Goal: Information Seeking & Learning: Learn about a topic

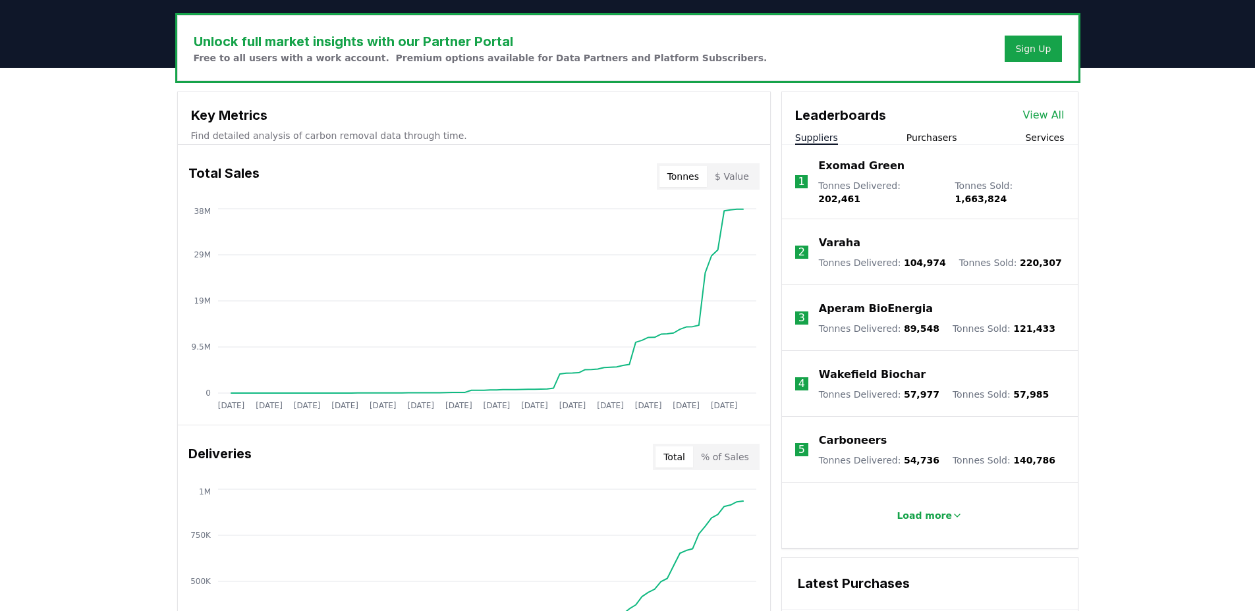
scroll to position [383, 0]
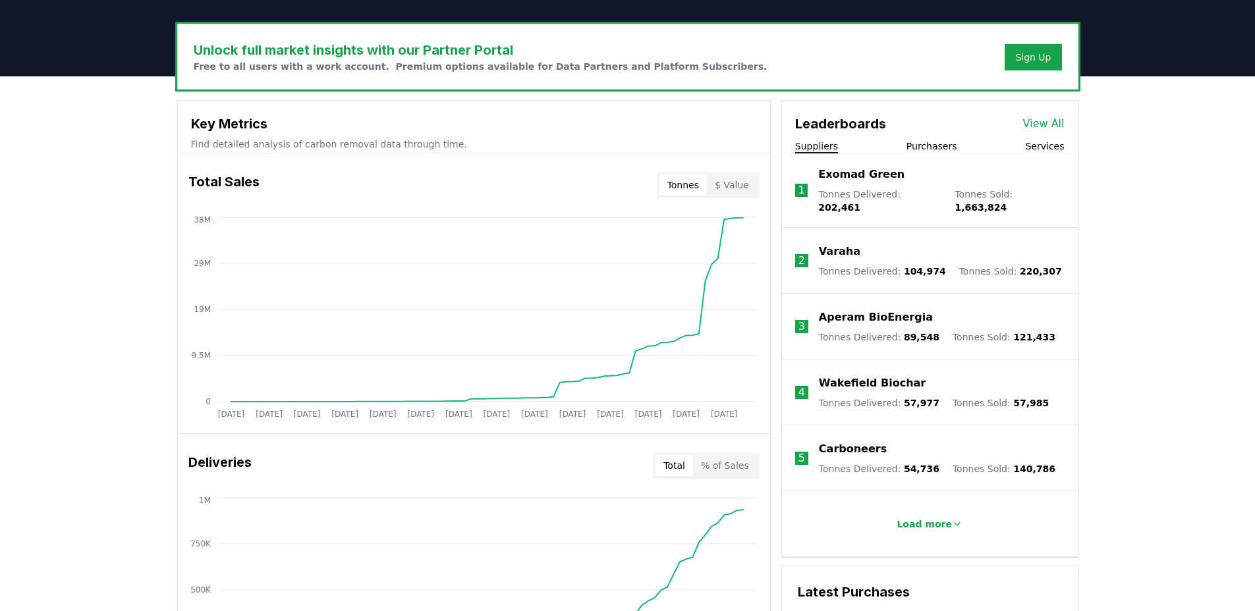
click at [1124, 222] on div "Unlock full market insights with our Partner Portal Free to all users with a wo…" at bounding box center [627, 603] width 1255 height 1055
click at [853, 177] on p "Exomad Green" at bounding box center [861, 175] width 86 height 16
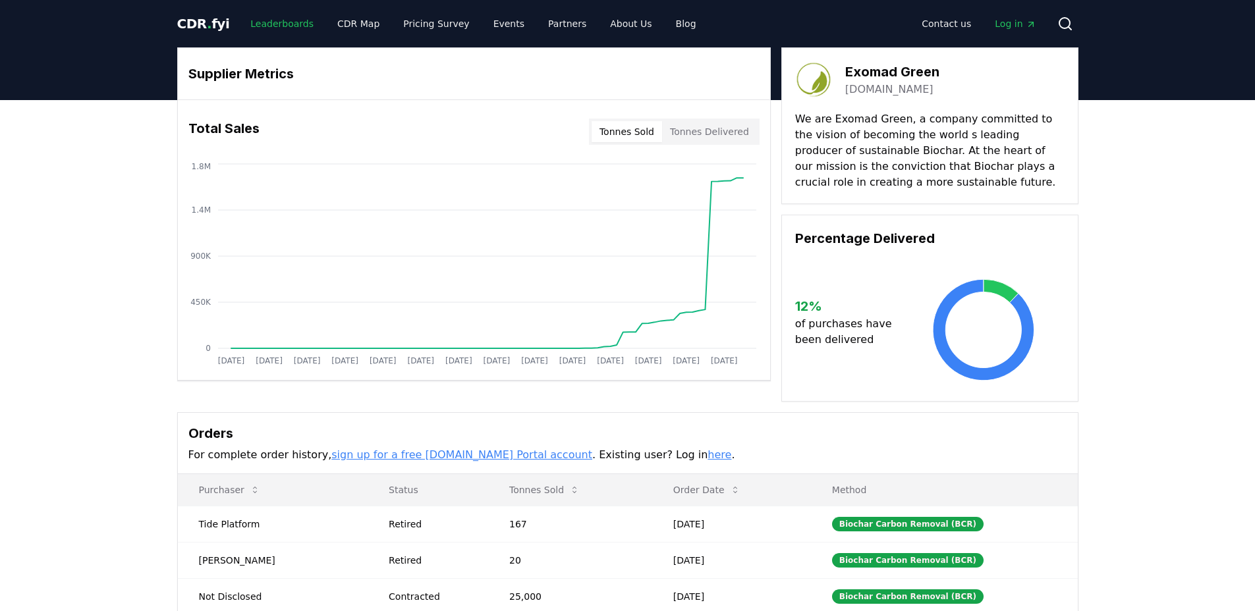
click at [285, 23] on link "Leaderboards" at bounding box center [282, 24] width 84 height 24
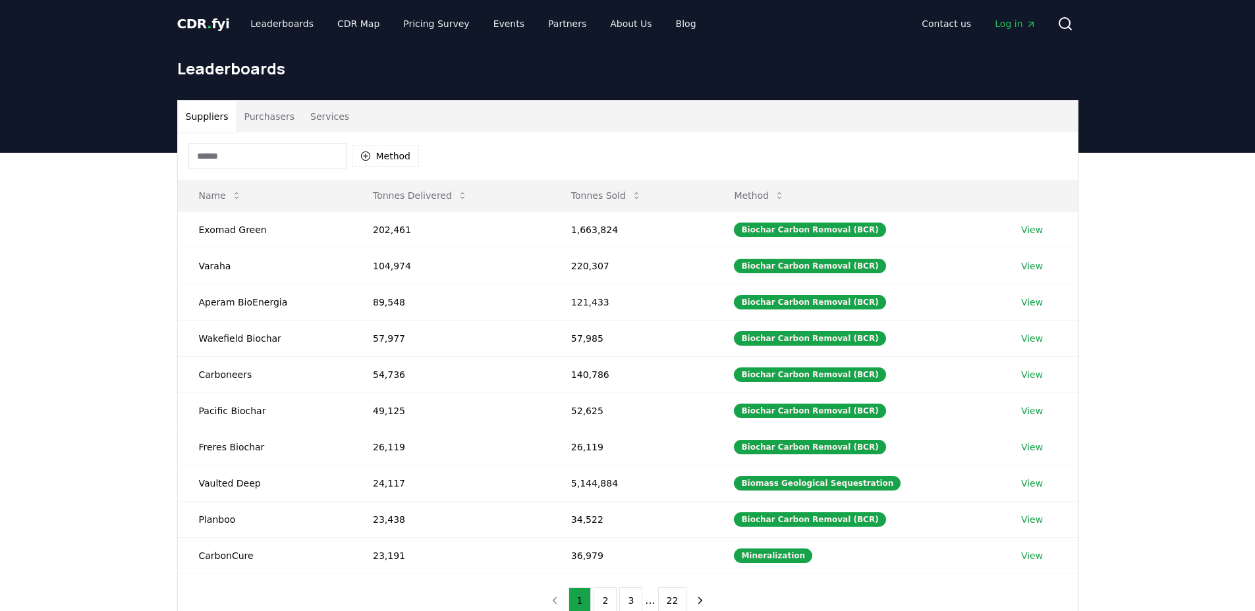
click at [266, 121] on button "Purchasers" at bounding box center [269, 117] width 67 height 32
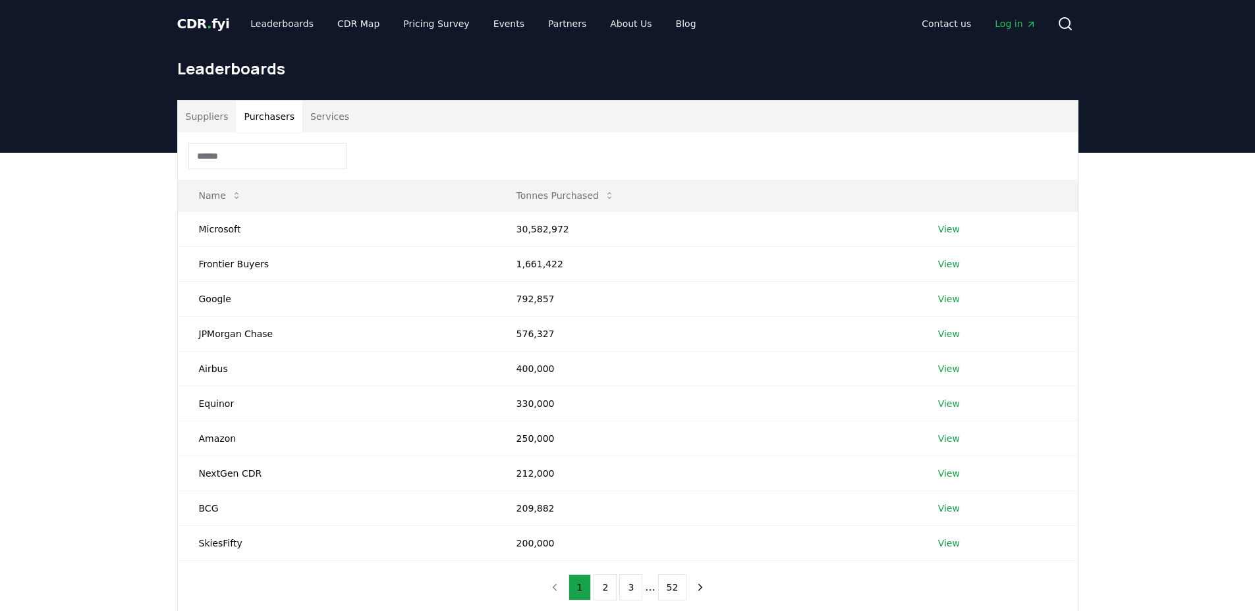
drag, startPoint x: 103, startPoint y: 287, endPoint x: 125, endPoint y: 284, distance: 22.6
click at [103, 287] on div "Suppliers Purchasers Services Name Tonnes Purchased Microsoft 30,582,972 View F…" at bounding box center [627, 410] width 1255 height 515
click at [142, 283] on div "Suppliers Purchasers Services Name Tonnes Purchased Microsoft 30,582,972 View F…" at bounding box center [627, 410] width 1255 height 515
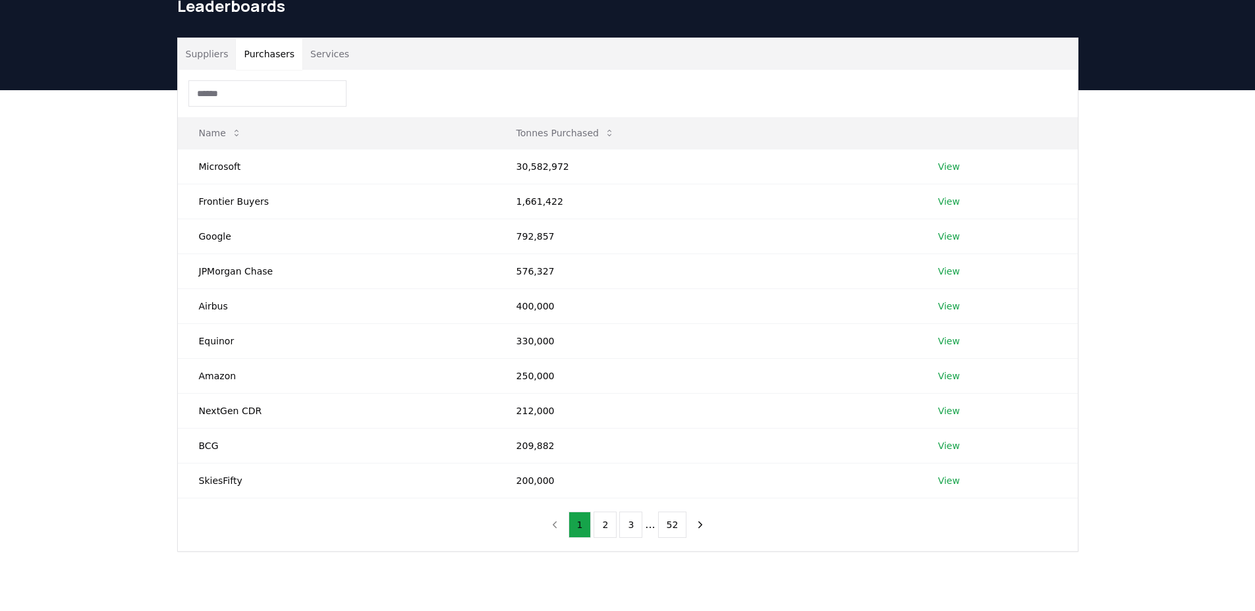
scroll to position [66, 0]
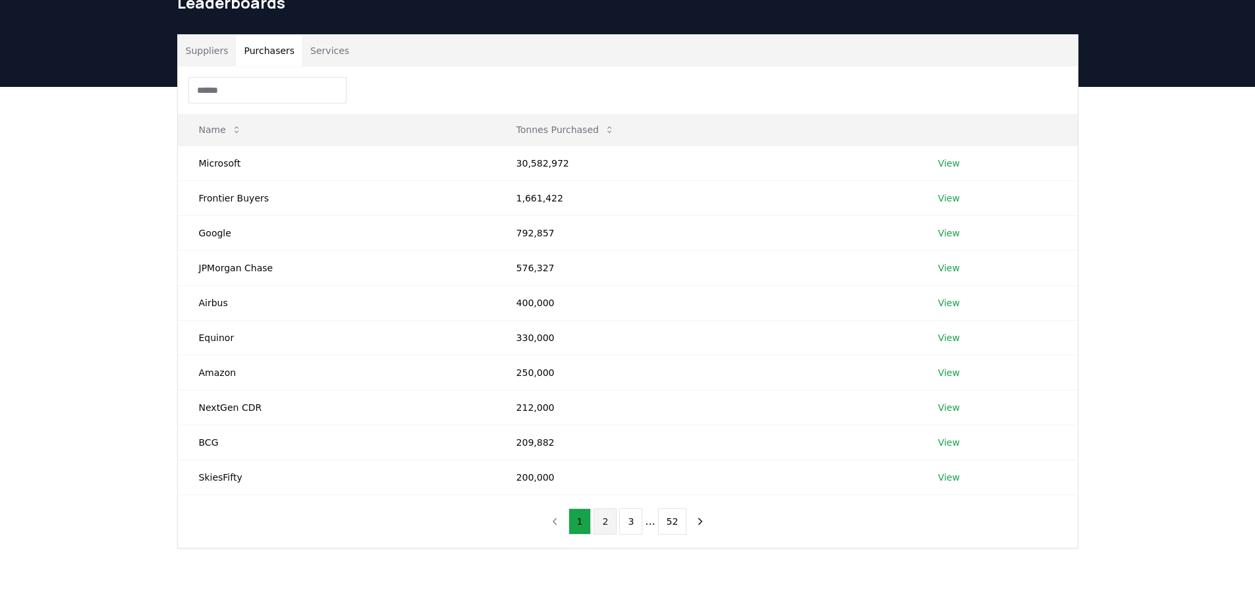
click at [611, 524] on button "2" at bounding box center [605, 522] width 23 height 26
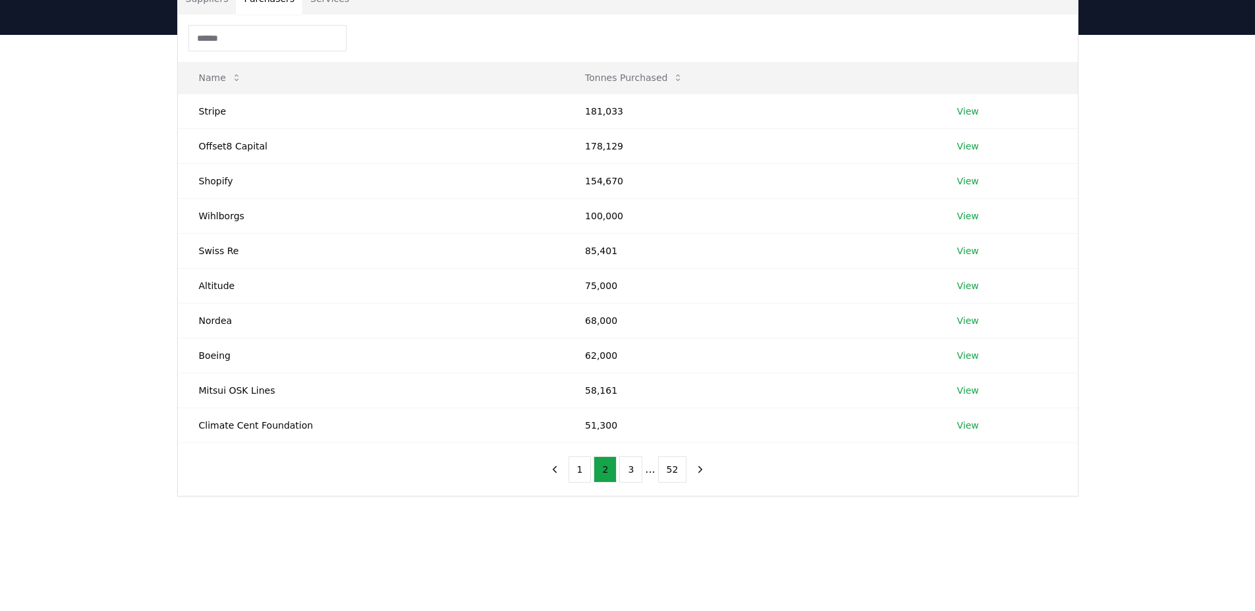
scroll to position [121, 0]
click at [629, 468] on button "3" at bounding box center [630, 467] width 23 height 26
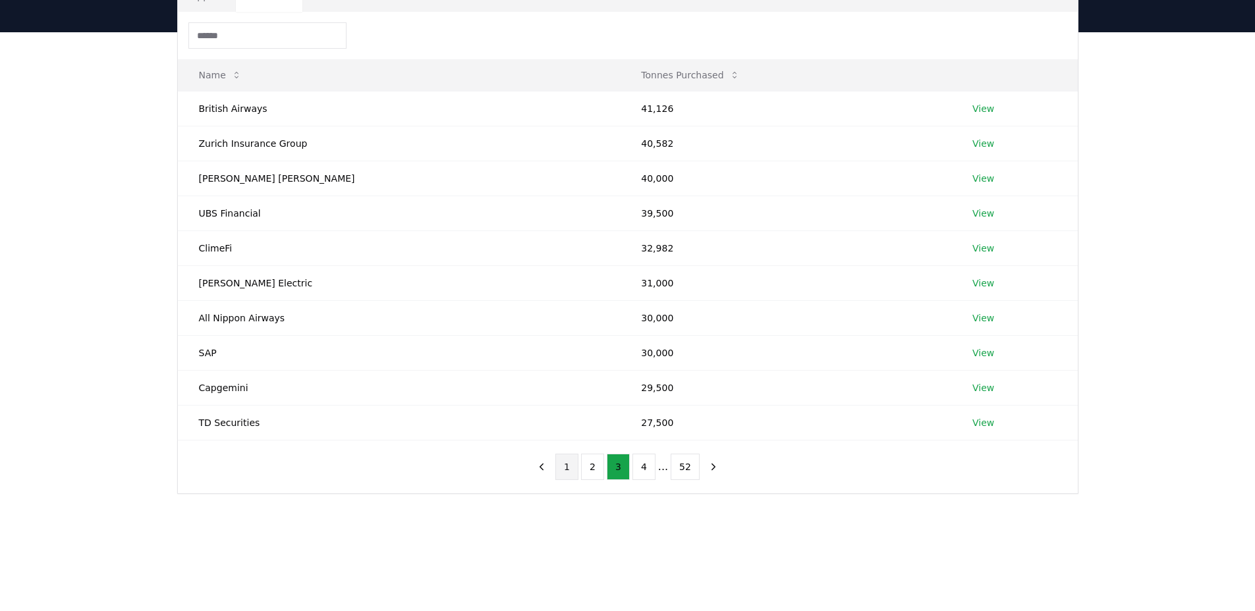
click at [564, 468] on button "1" at bounding box center [566, 467] width 23 height 26
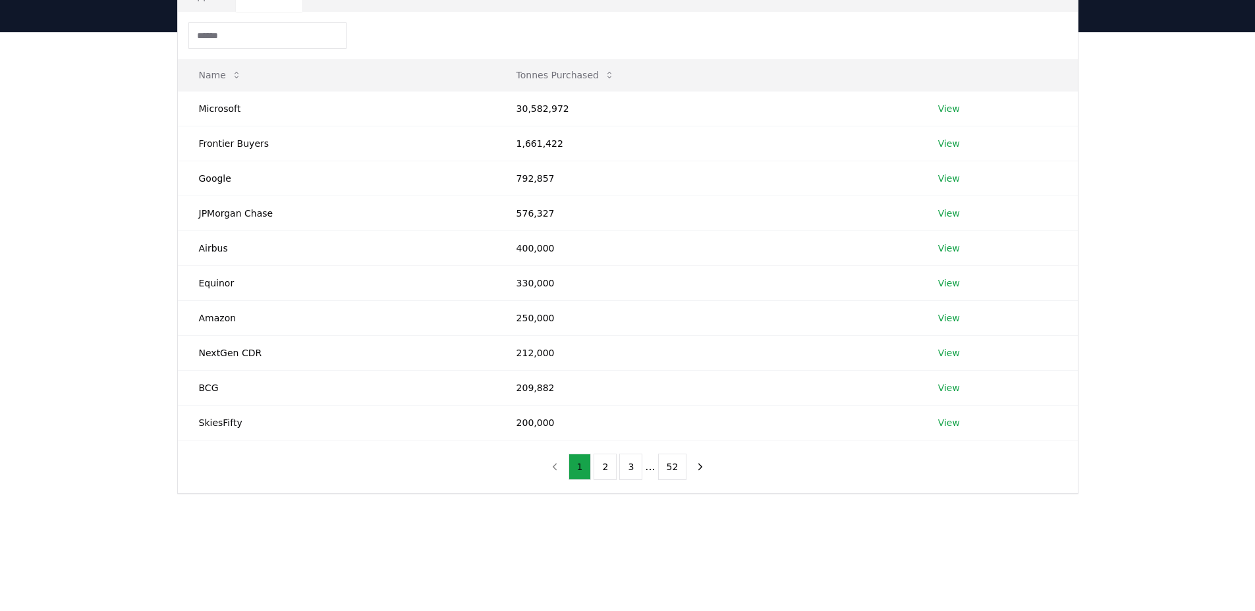
click at [311, 506] on div "Suppliers Purchasers Services Name Tonnes Purchased Microsoft 30,582,972 View F…" at bounding box center [627, 289] width 1255 height 515
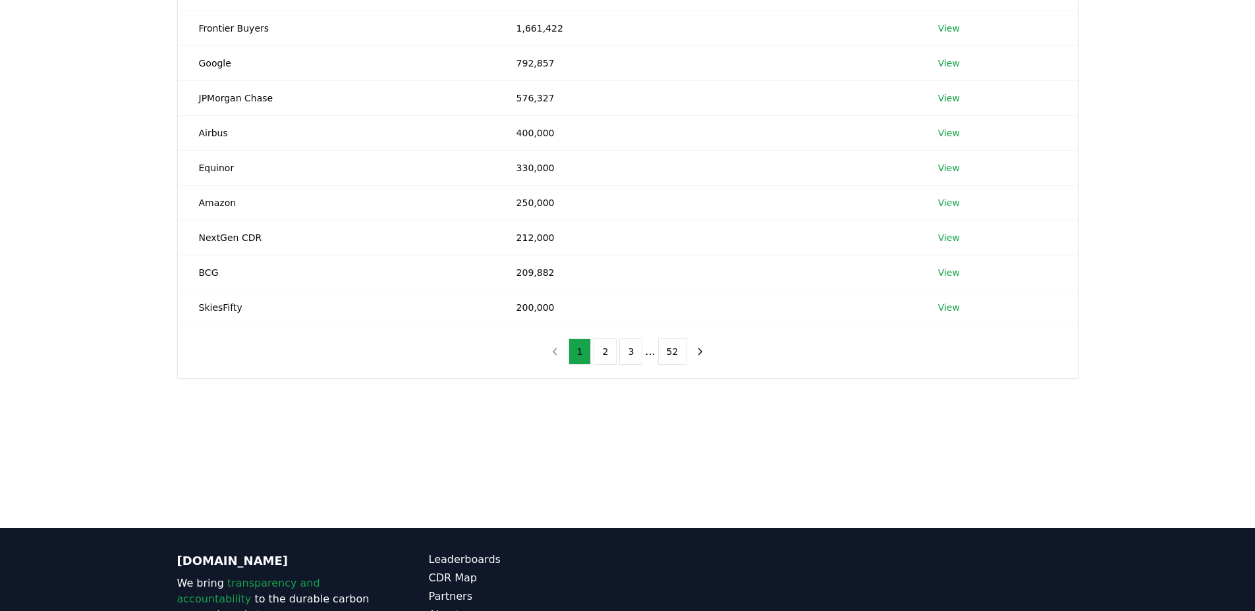
scroll to position [364, 0]
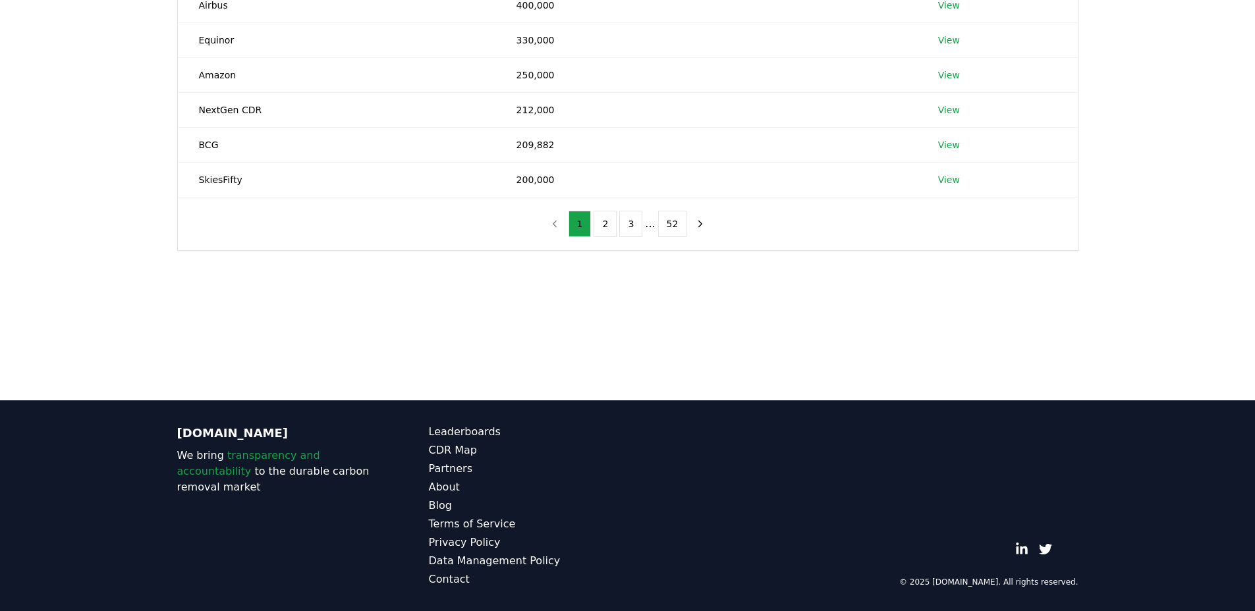
click at [318, 498] on div "[DOMAIN_NAME] We bring transparency and accountability to the durable carbon re…" at bounding box center [276, 505] width 199 height 163
click at [354, 327] on main "Suppliers Purchasers Services Name Tonnes Purchased Microsoft 30,582,972 View F…" at bounding box center [627, 94] width 1255 height 611
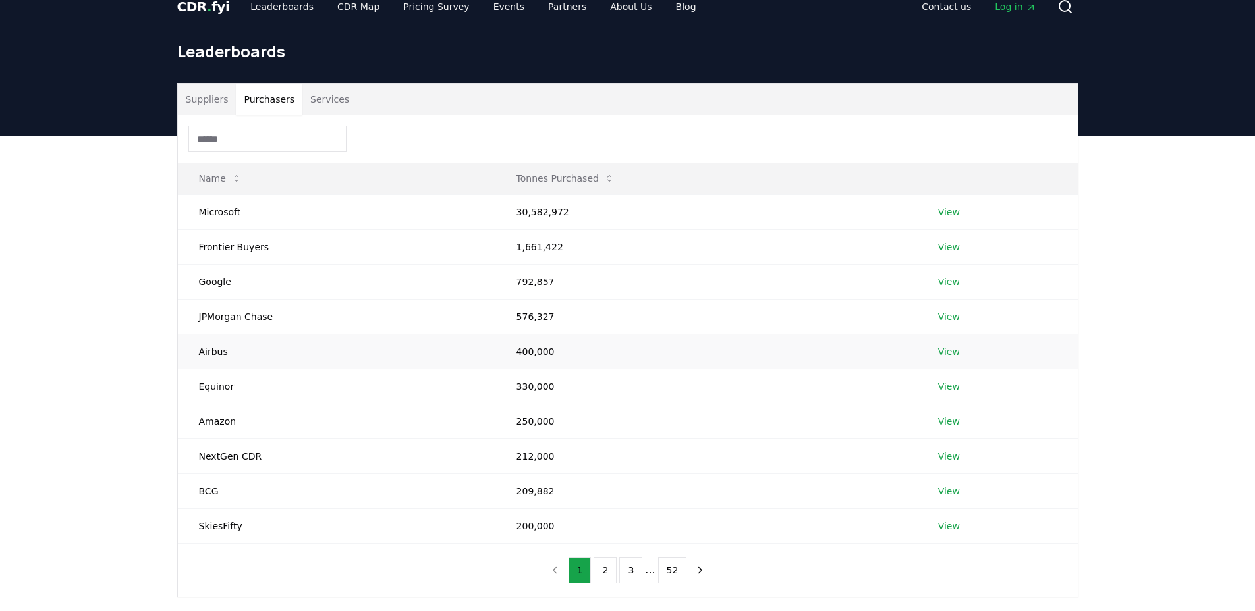
scroll to position [0, 0]
